Goal: Use online tool/utility: Utilize a website feature to perform a specific function

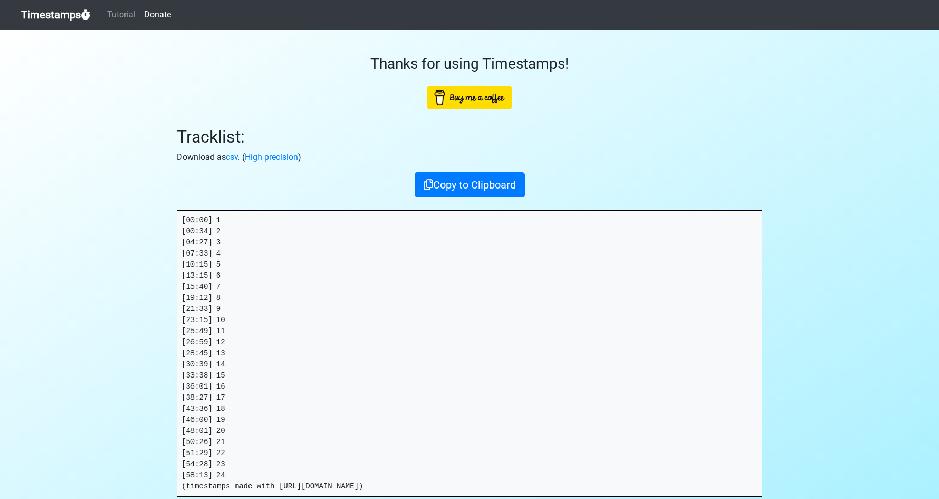
scroll to position [3, 0]
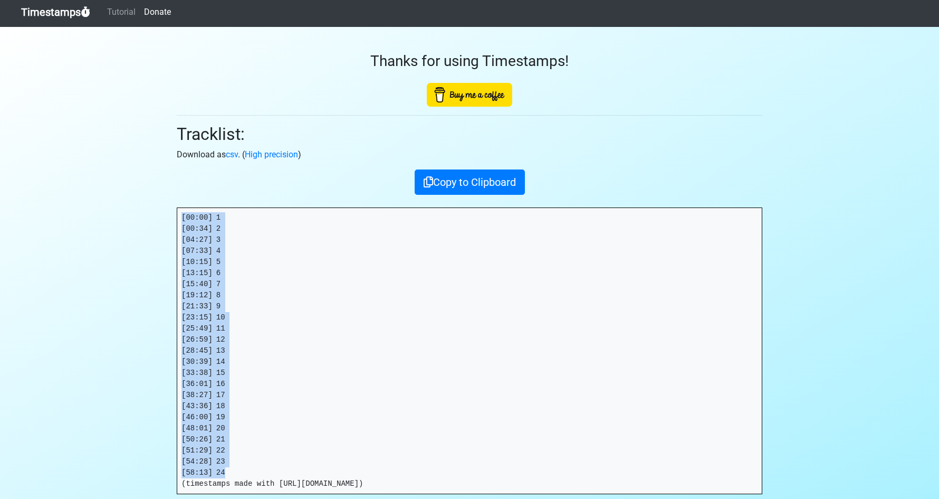
click at [59, 12] on link "Timestamps" at bounding box center [55, 12] width 69 height 21
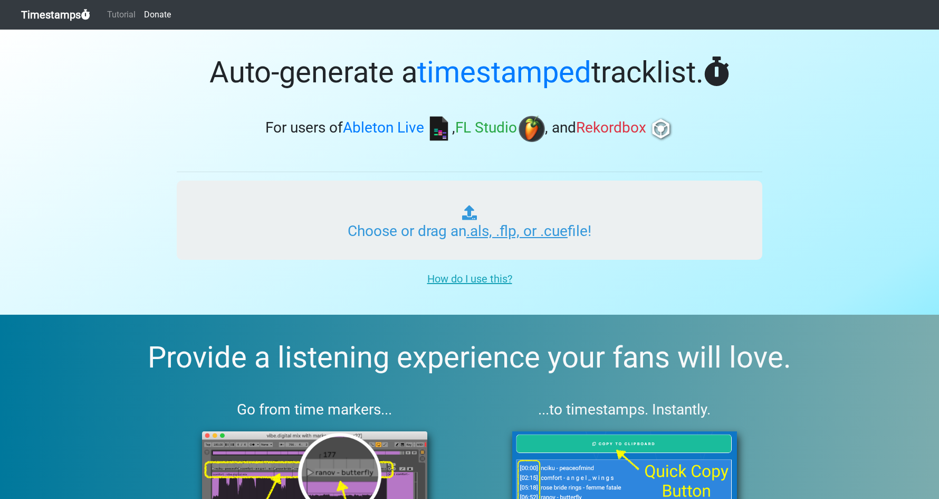
type input "C:\fakepath\RADIO WONDERLAND #434.als"
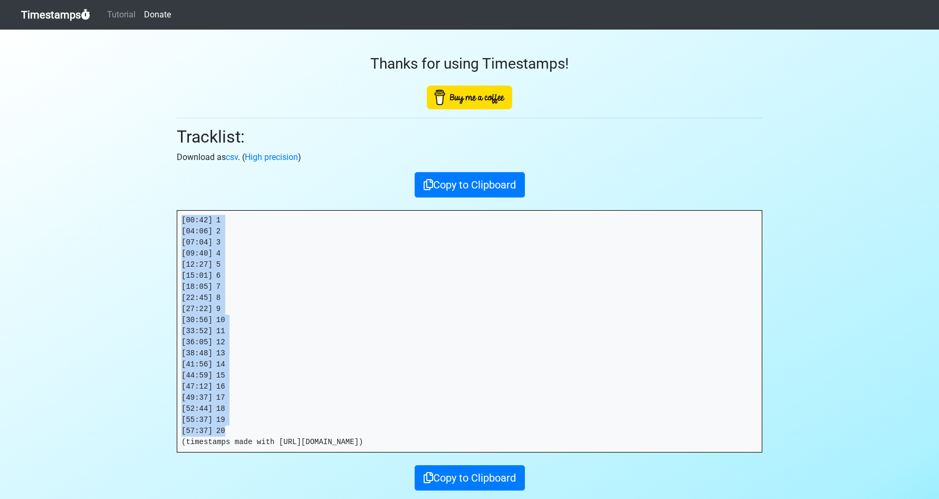
drag, startPoint x: 239, startPoint y: 434, endPoint x: 143, endPoint y: 207, distance: 246.4
click at [143, 207] on section "Thanks for using Timestamps! Tracklist: Download as csv . ( High precision ) Co…" at bounding box center [469, 283] width 939 height 507
copy pre "[00:42] 1 [04:06] 2 [07:04] 3 [09:40] 4 [12:27] 5 [15:01] 6 [18:05] 7 [22:45] 8…"
